Goal: Information Seeking & Learning: Learn about a topic

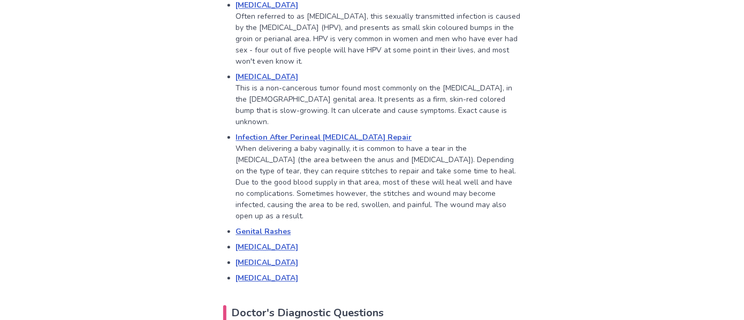
scroll to position [907, 0]
click at [299, 242] on link "[MEDICAL_DATA]" at bounding box center [267, 247] width 63 height 10
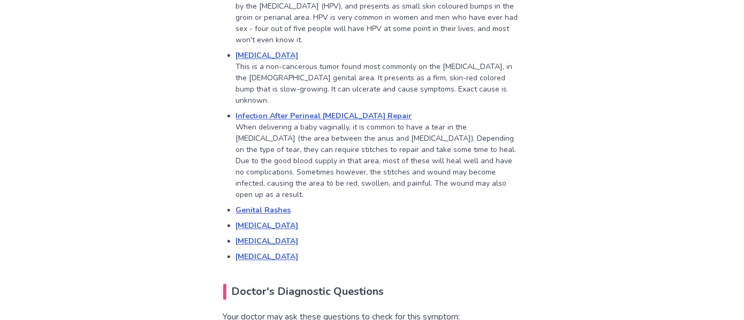
scroll to position [938, 0]
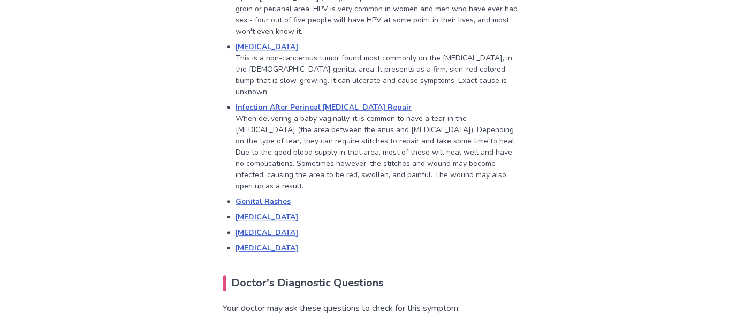
click at [261, 243] on link "[MEDICAL_DATA]" at bounding box center [267, 248] width 63 height 10
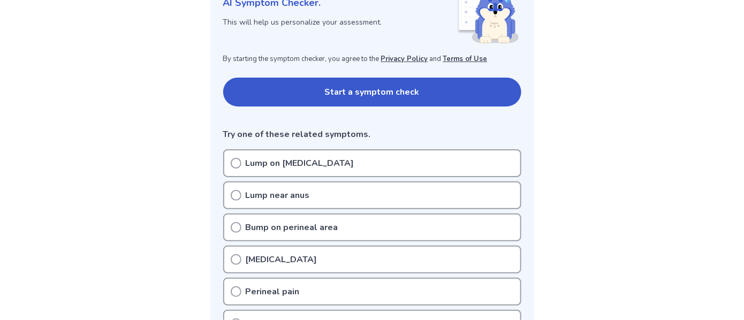
scroll to position [159, 0]
